Goal: Information Seeking & Learning: Learn about a topic

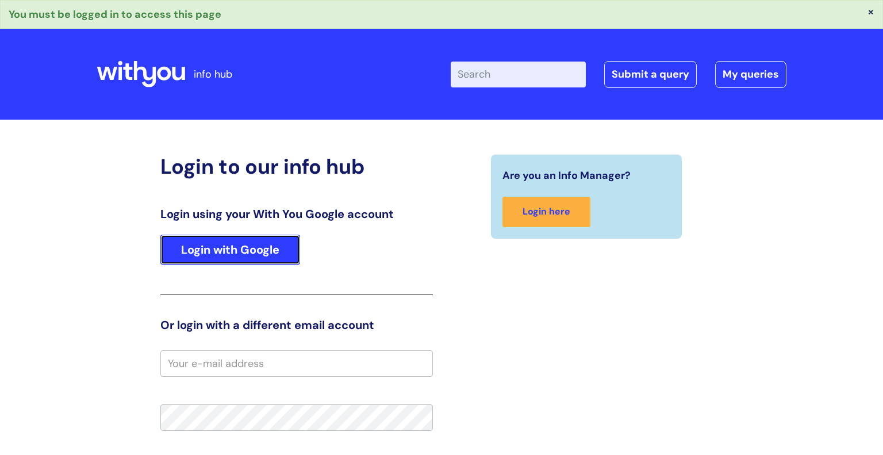
click at [216, 246] on link "Login with Google" at bounding box center [230, 250] width 140 height 30
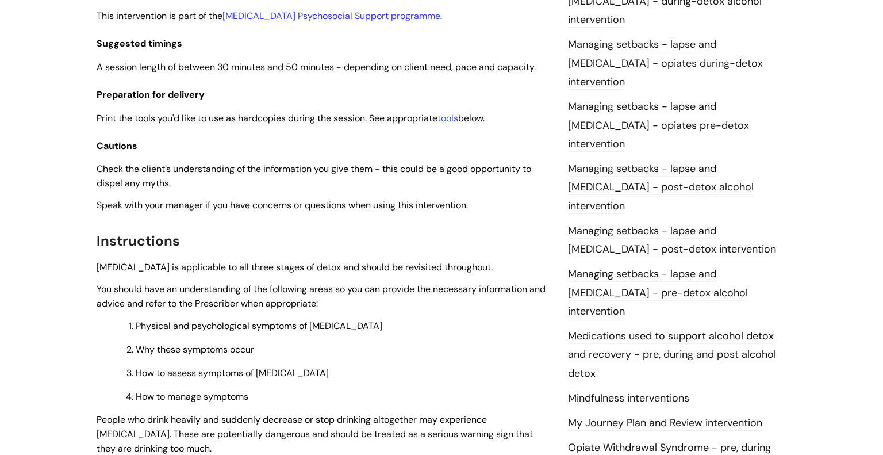
scroll to position [984, 0]
click at [621, 263] on li "Managing setbacks - lapse and [MEDICAL_DATA] - pre-detox alcohol intervention" at bounding box center [677, 291] width 218 height 56
click at [633, 266] on link "Managing setbacks - lapse and [MEDICAL_DATA] - pre-detox alcohol intervention" at bounding box center [658, 292] width 180 height 52
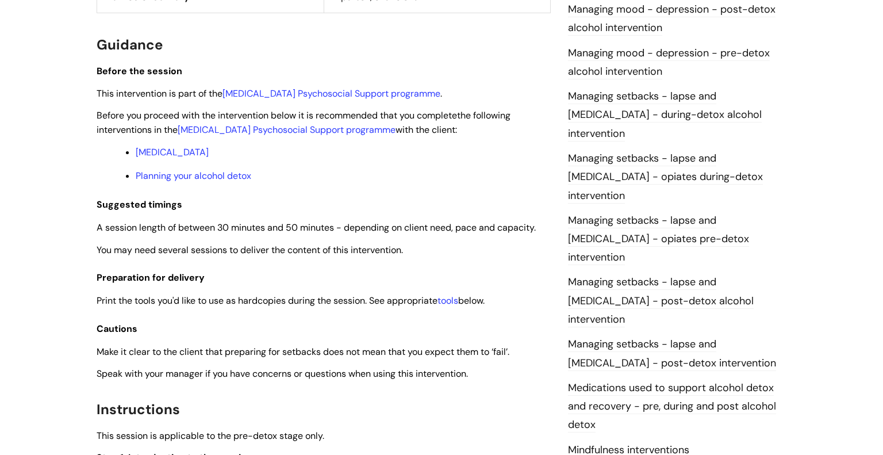
scroll to position [913, 0]
click at [185, 181] on link "Planning your alcohol detox" at bounding box center [194, 175] width 116 height 12
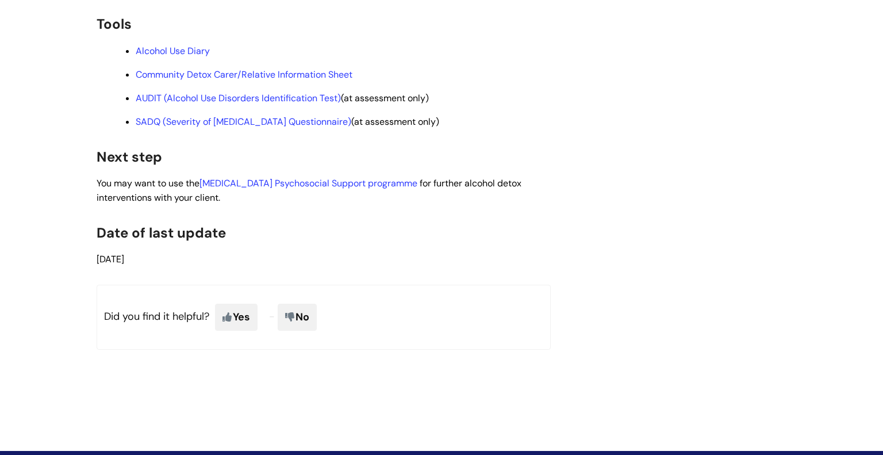
scroll to position [2065, 0]
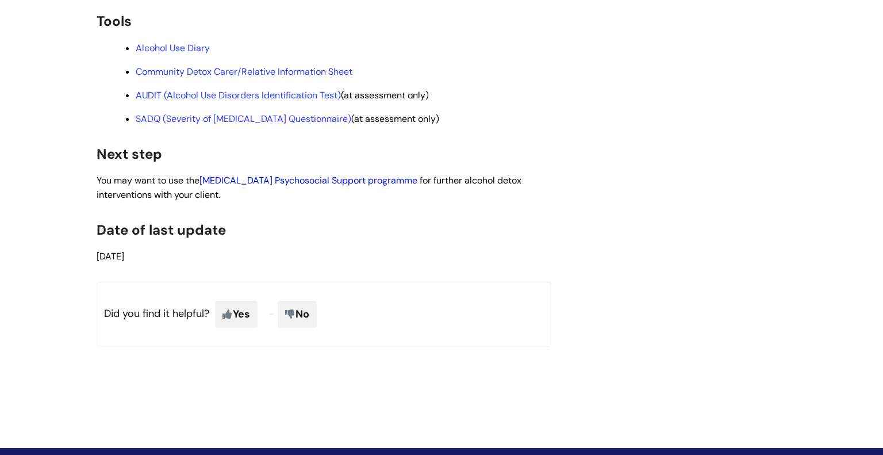
click at [312, 186] on link "[MEDICAL_DATA] Psychosocial Support programme" at bounding box center [308, 180] width 218 height 12
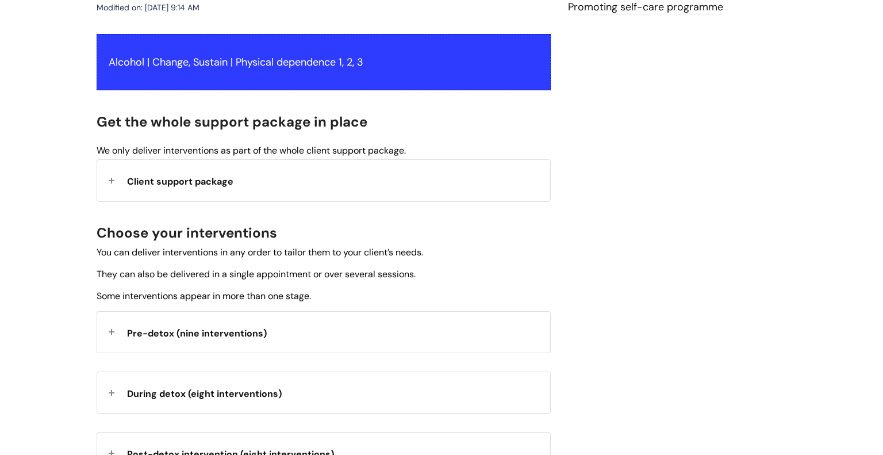
scroll to position [217, 0]
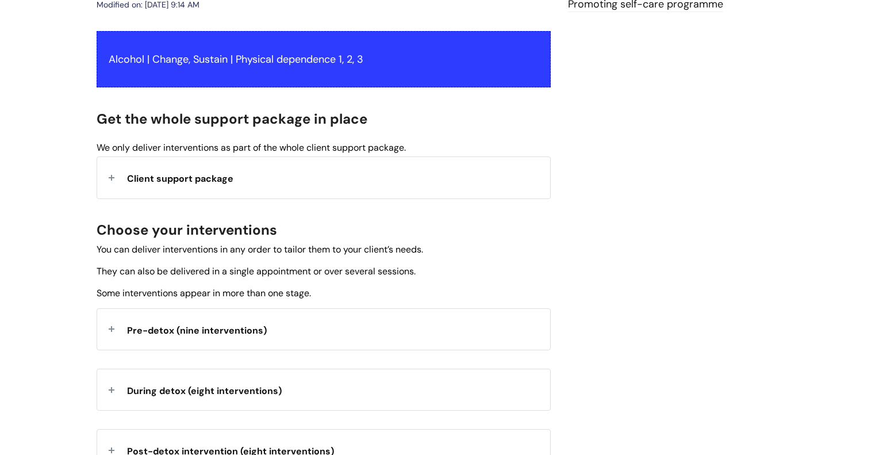
click at [231, 185] on strong "Client support package" at bounding box center [180, 176] width 106 height 17
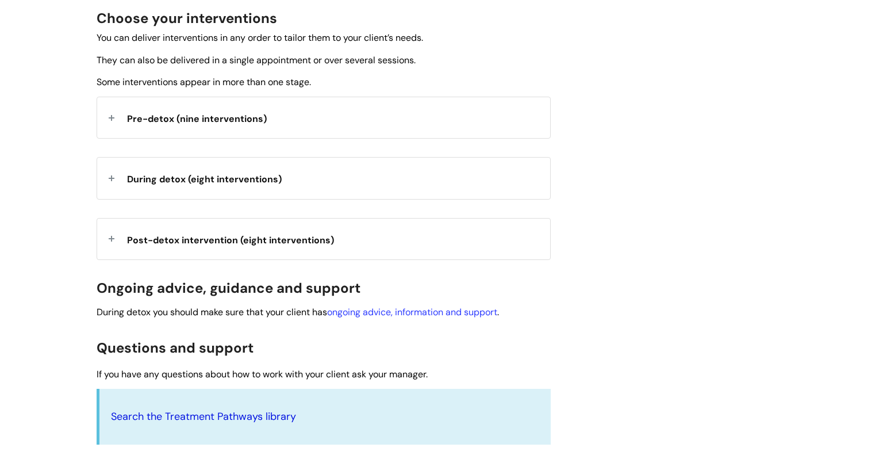
scroll to position [612, 0]
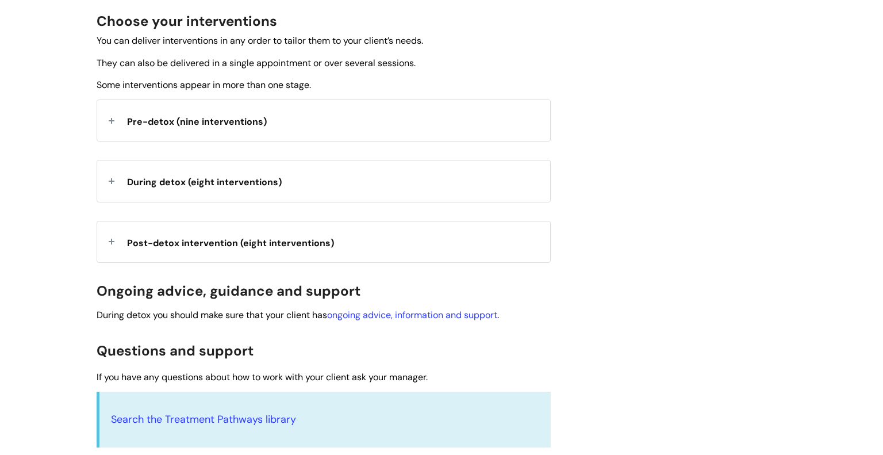
click at [258, 194] on div "During detox (eight interventions)" at bounding box center [323, 180] width 453 height 41
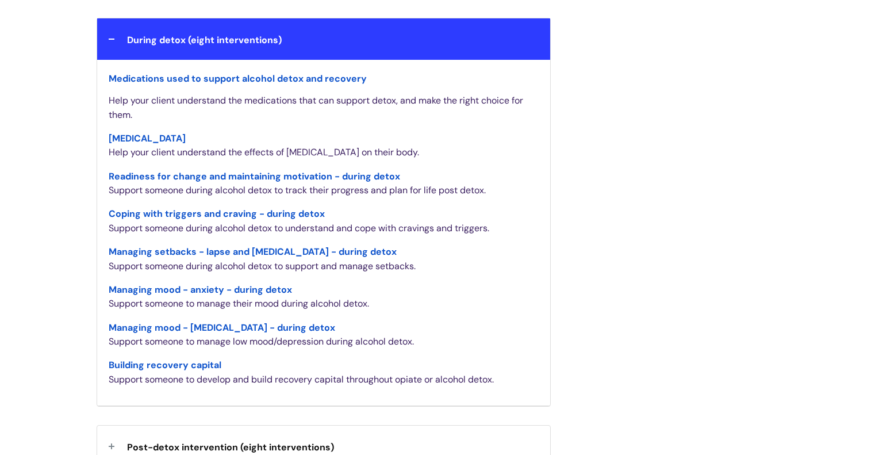
scroll to position [763, 0]
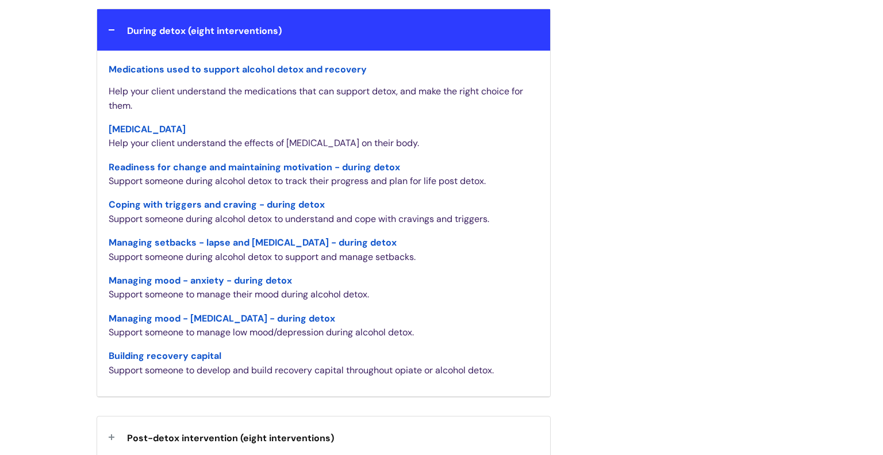
click at [171, 243] on span "Managing setbacks - lapse and relapse - during detox" at bounding box center [253, 242] width 288 height 12
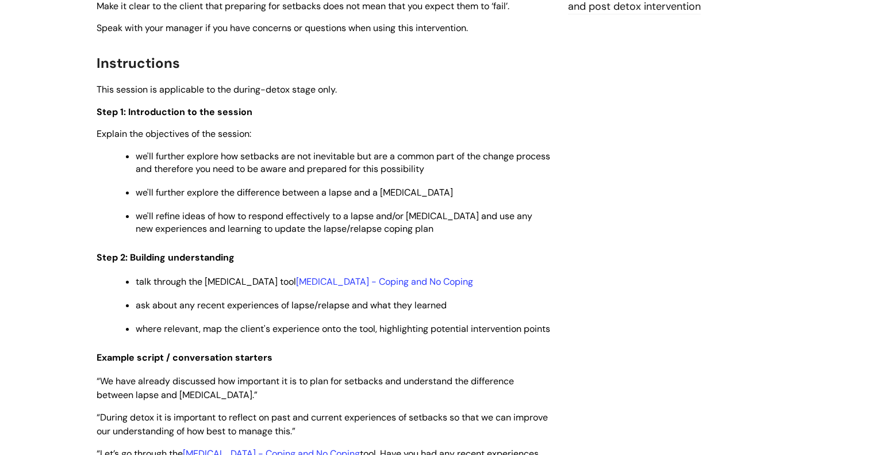
scroll to position [1430, 0]
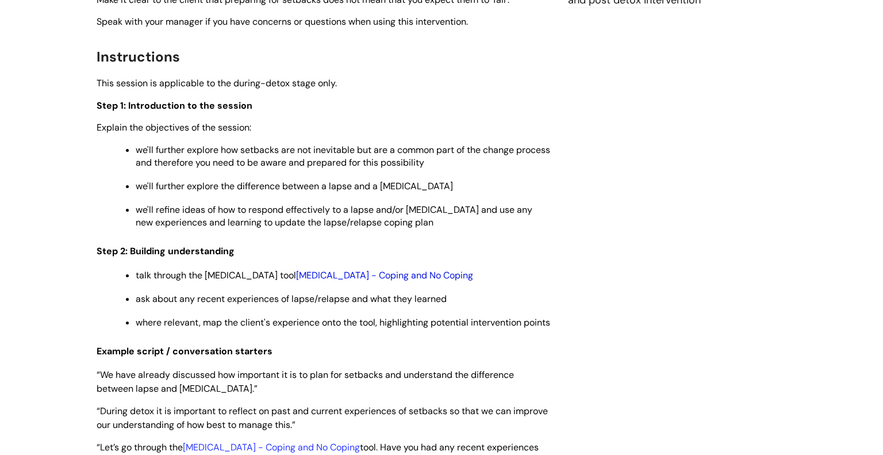
click at [389, 281] on link "Relapse - Coping and No Coping" at bounding box center [384, 275] width 177 height 12
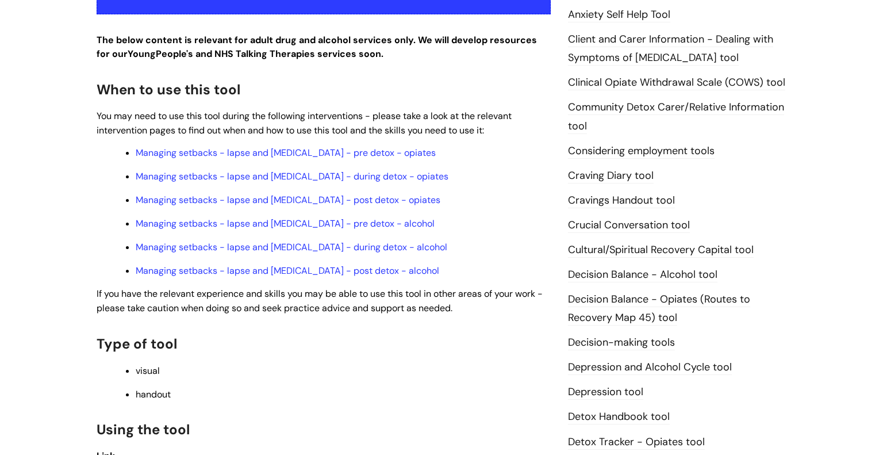
scroll to position [327, 0]
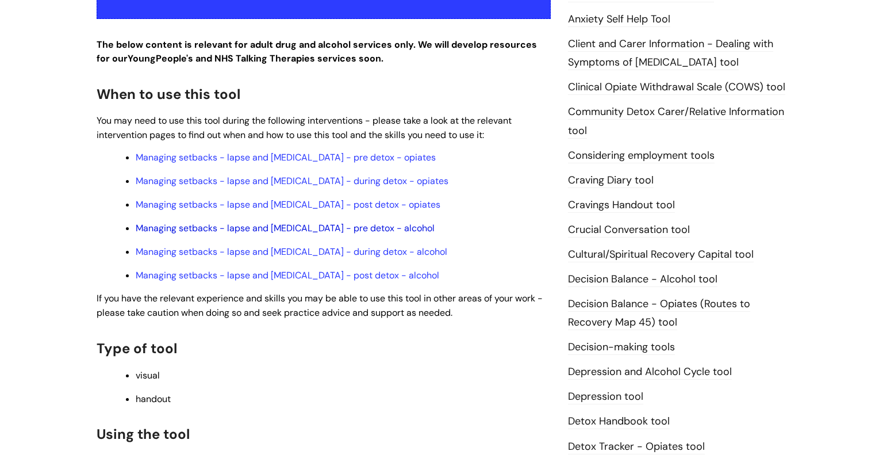
click at [355, 222] on link "Managing setbacks - lapse and [MEDICAL_DATA] - pre detox - alcohol" at bounding box center [285, 228] width 299 height 12
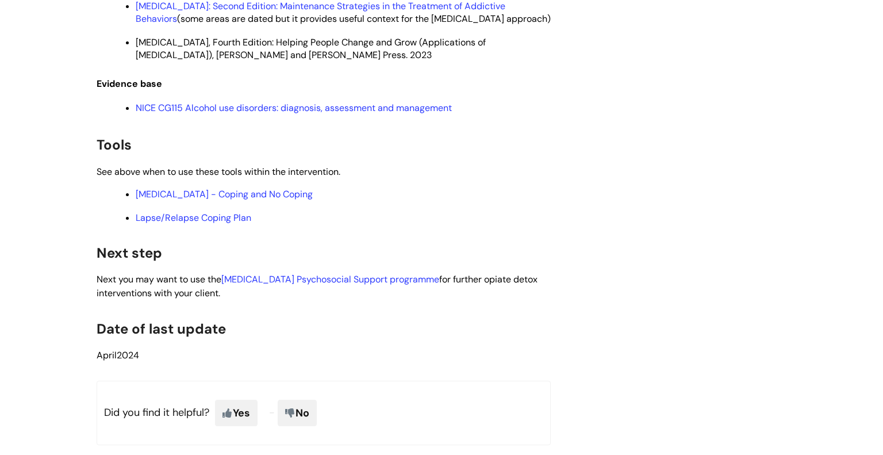
scroll to position [3122, 0]
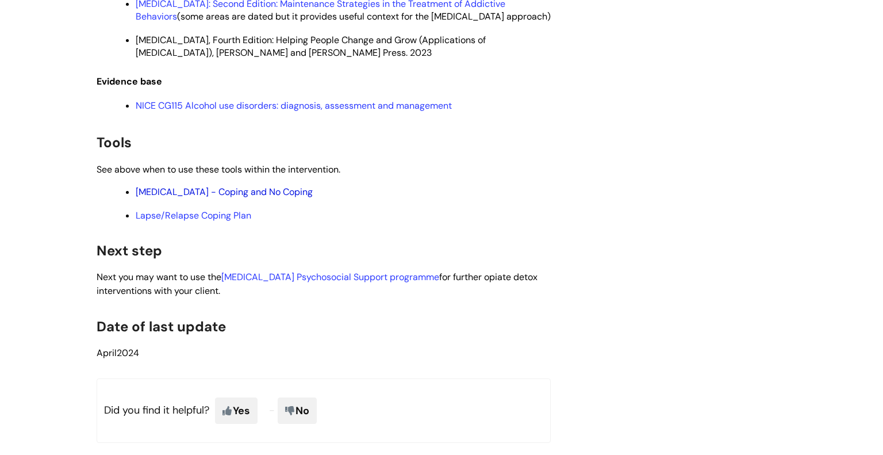
click at [228, 198] on link "Relapse - Coping and No Coping" at bounding box center [224, 192] width 177 height 12
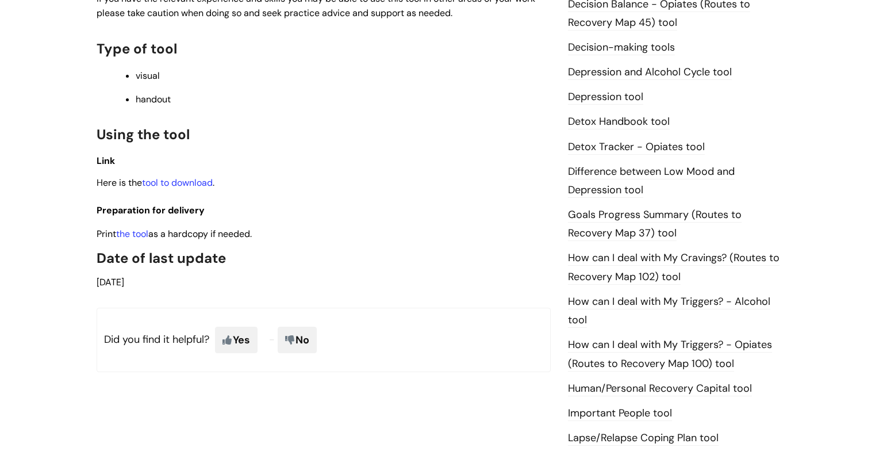
scroll to position [625, 0]
click at [144, 228] on link "the tool" at bounding box center [132, 234] width 32 height 12
